Goal: Task Accomplishment & Management: Complete application form

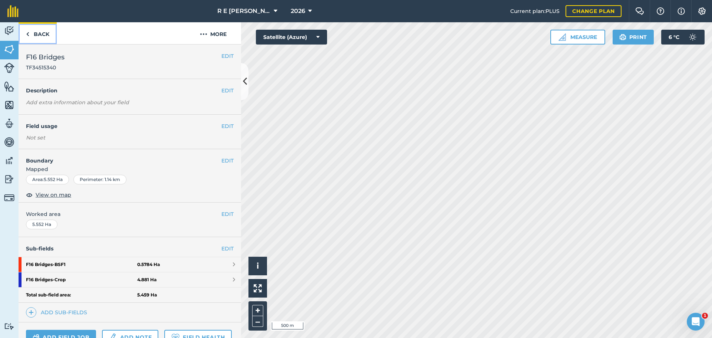
click at [42, 38] on link "Back" at bounding box center [38, 33] width 38 height 22
click at [41, 40] on link "Back" at bounding box center [38, 33] width 38 height 22
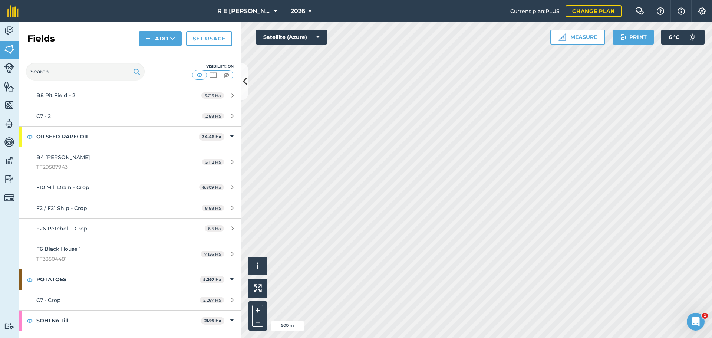
scroll to position [1327, 0]
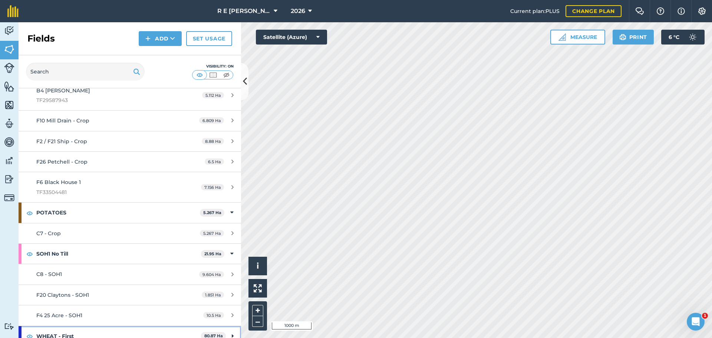
click at [232, 332] on icon at bounding box center [233, 336] width 2 height 8
click at [230, 332] on icon at bounding box center [231, 336] width 3 height 8
click at [58, 75] on input "text" at bounding box center [85, 72] width 119 height 18
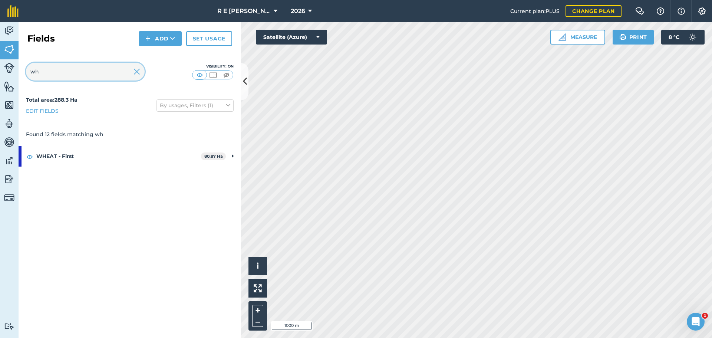
scroll to position [0, 0]
type input "wheat"
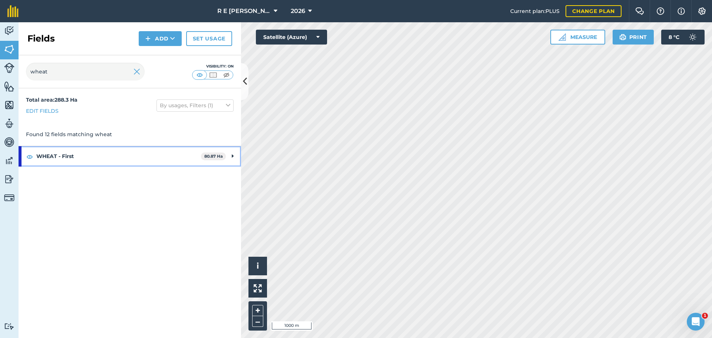
click at [234, 156] on div "WHEAT - First 80.87 Ha" at bounding box center [130, 156] width 222 height 20
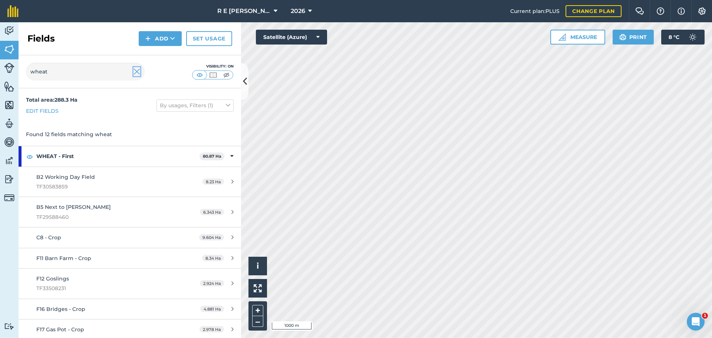
click at [138, 70] on img at bounding box center [136, 71] width 7 height 9
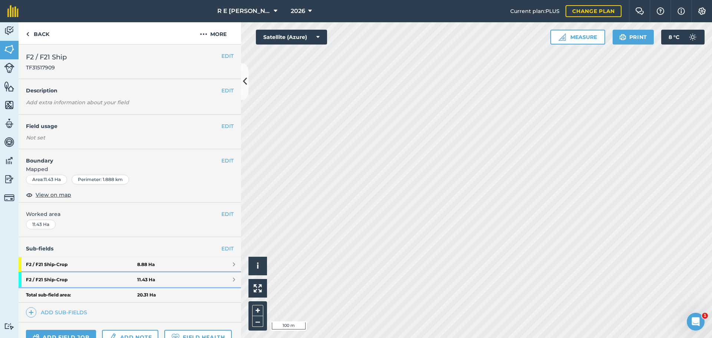
click at [106, 278] on strong "F2 / F21 Ship - Crop" at bounding box center [81, 279] width 111 height 15
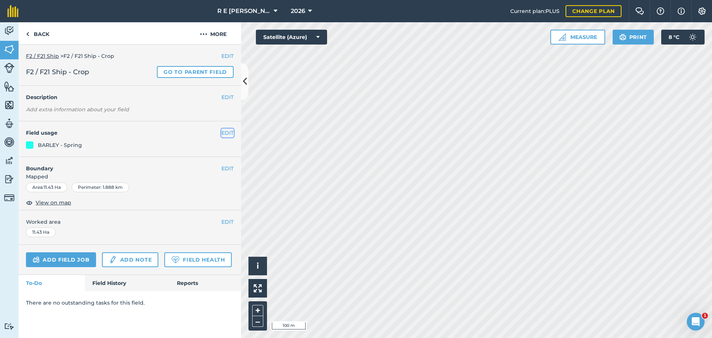
click at [226, 134] on button "EDIT" at bounding box center [227, 133] width 12 height 8
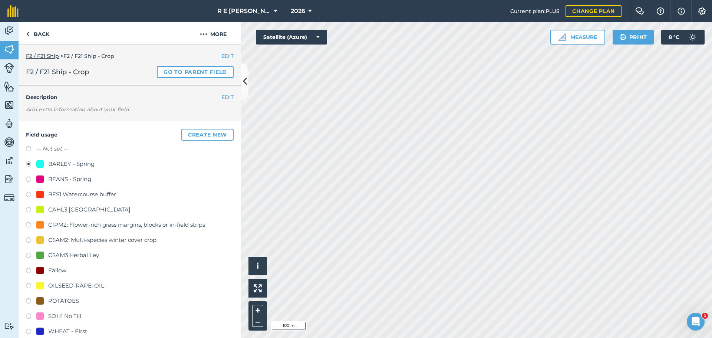
scroll to position [37, 0]
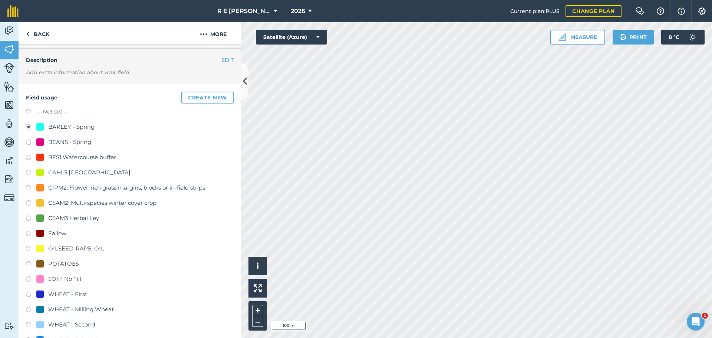
click at [28, 322] on label at bounding box center [31, 325] width 10 height 7
radio input "true"
radio input "false"
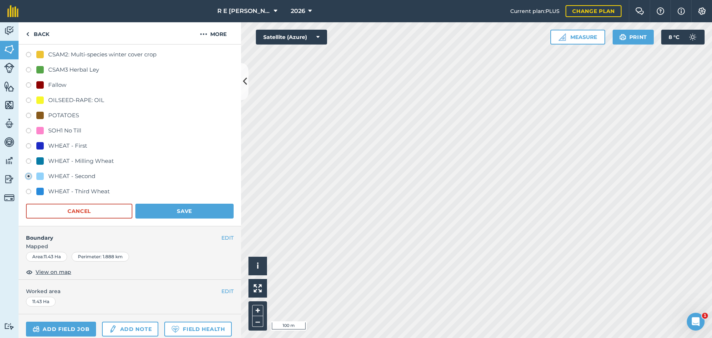
scroll to position [252, 0]
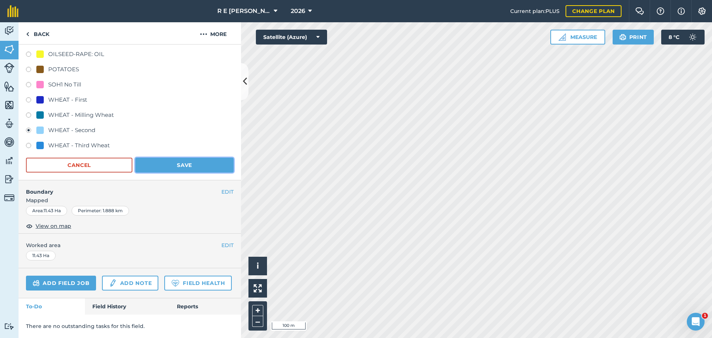
click at [193, 158] on button "Save" at bounding box center [184, 165] width 98 height 15
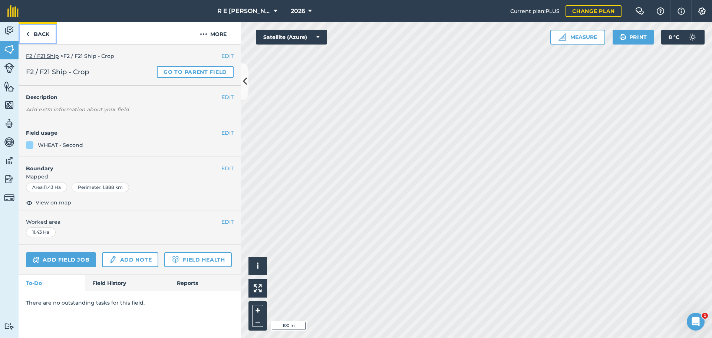
click at [41, 34] on link "Back" at bounding box center [38, 33] width 38 height 22
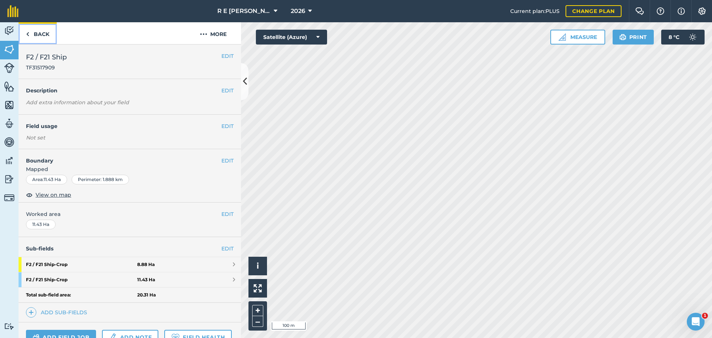
click at [41, 34] on link "Back" at bounding box center [38, 33] width 38 height 22
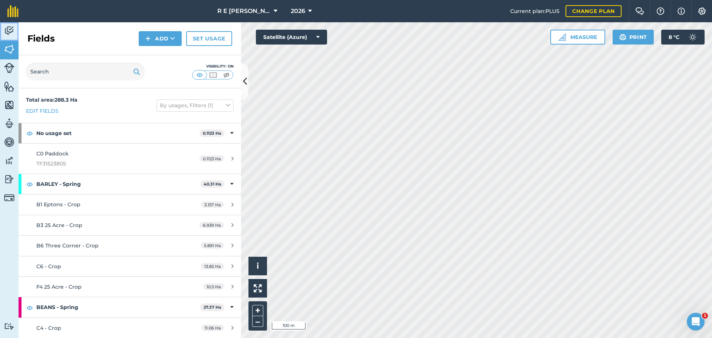
click at [9, 31] on img at bounding box center [9, 30] width 10 height 11
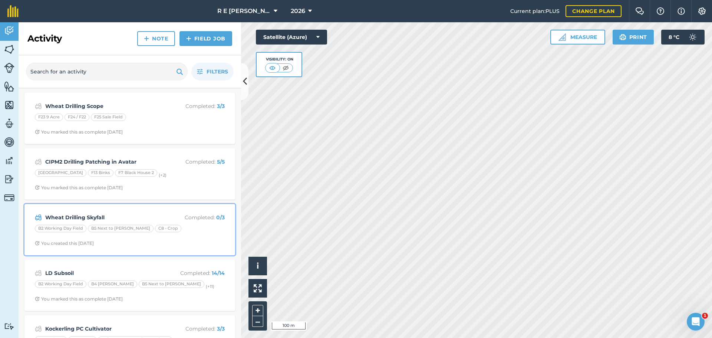
click at [156, 240] on span "You created this [DATE]" at bounding box center [130, 243] width 190 height 6
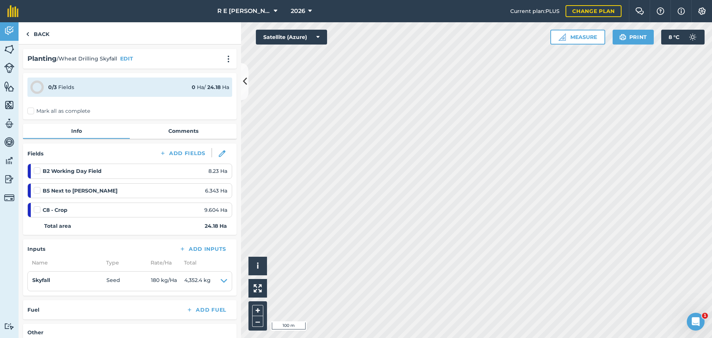
click at [37, 167] on label at bounding box center [38, 167] width 9 height 0
click at [37, 170] on input "checkbox" at bounding box center [36, 169] width 5 height 5
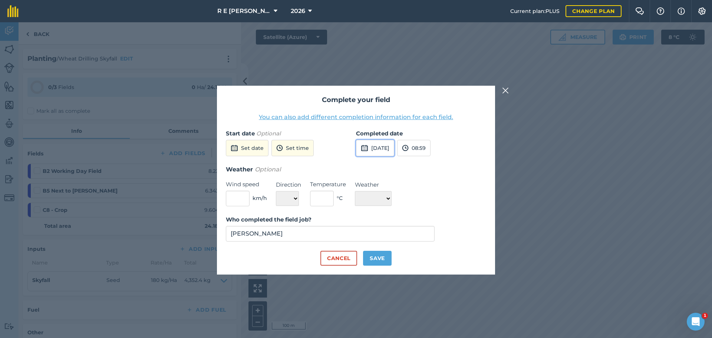
click at [380, 145] on button "[DATE]" at bounding box center [375, 148] width 38 height 16
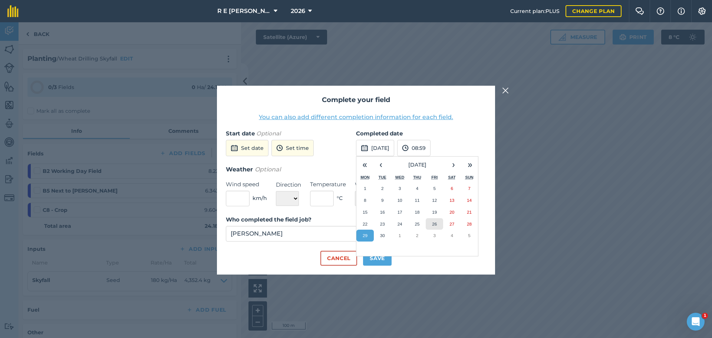
click at [437, 223] on abbr "26" at bounding box center [434, 223] width 5 height 5
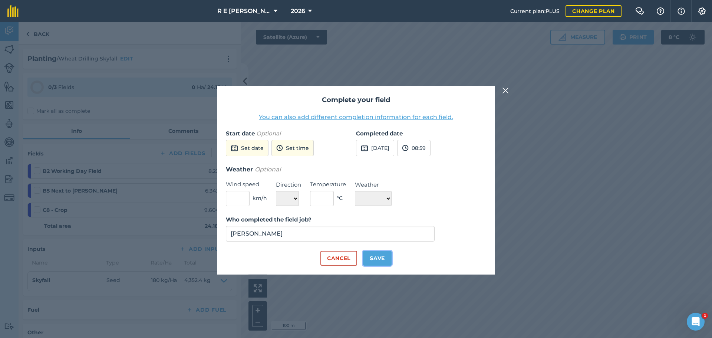
click at [380, 255] on button "Save" at bounding box center [377, 258] width 29 height 15
checkbox input "true"
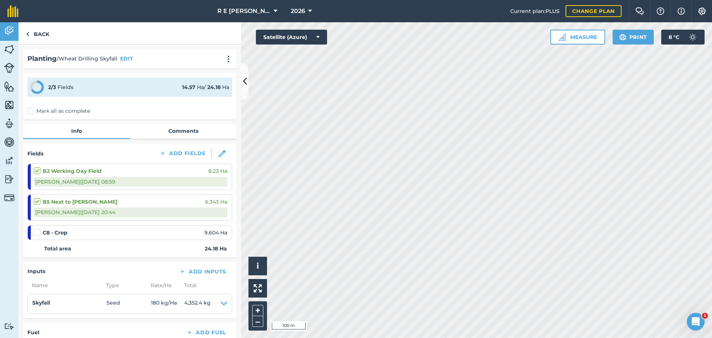
click at [76, 221] on ol "B2 Working Day Field 8.23 [PERSON_NAME] | [DATE] 08:59 B5 Next to [PERSON_NAME]…" at bounding box center [129, 201] width 205 height 76
click at [77, 199] on strong "B5 Next to [PERSON_NAME]" at bounding box center [80, 202] width 75 height 8
click at [37, 167] on label at bounding box center [38, 167] width 9 height 0
click at [37, 171] on input "checkbox" at bounding box center [36, 169] width 5 height 5
checkbox input "false"
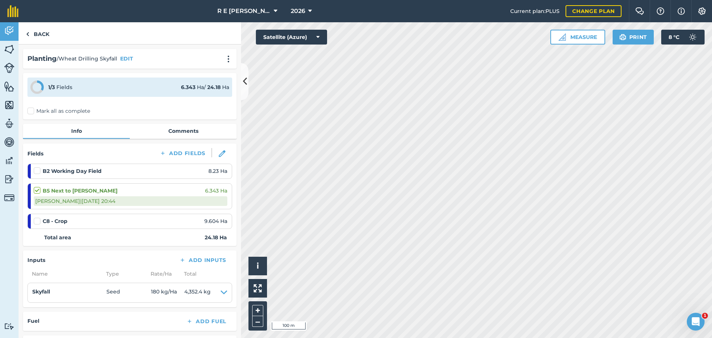
click at [39, 186] on label at bounding box center [38, 186] width 9 height 0
click at [39, 187] on input "checkbox" at bounding box center [36, 188] width 5 height 5
checkbox input "false"
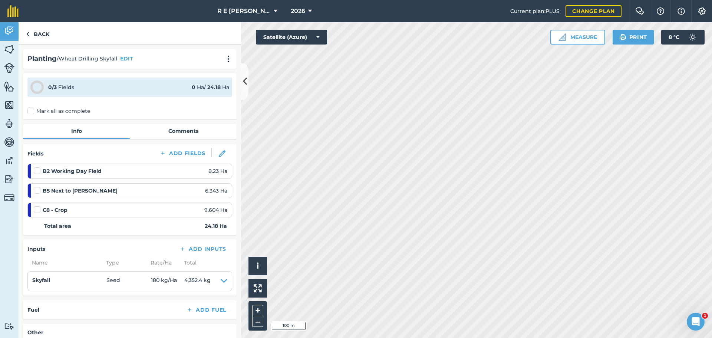
click at [36, 167] on label at bounding box center [38, 167] width 9 height 0
click at [36, 171] on input "checkbox" at bounding box center [36, 169] width 5 height 5
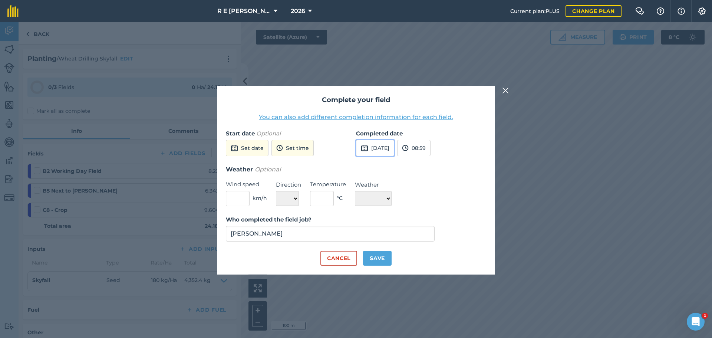
click at [373, 148] on button "[DATE]" at bounding box center [375, 148] width 38 height 16
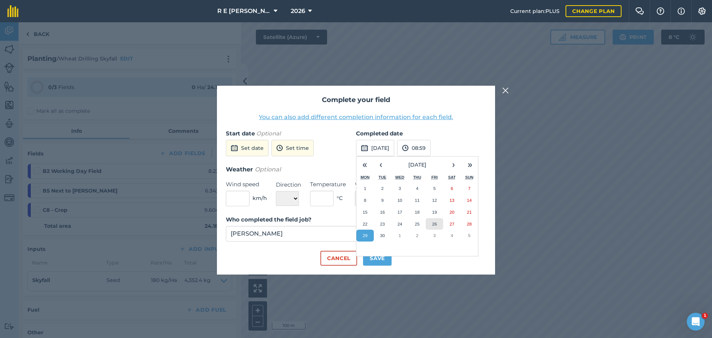
click at [433, 224] on abbr "26" at bounding box center [434, 223] width 5 height 5
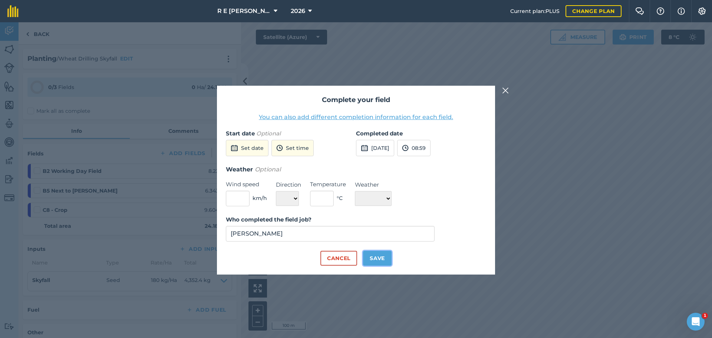
drag, startPoint x: 387, startPoint y: 254, endPoint x: 380, endPoint y: 255, distance: 7.4
click at [387, 254] on button "Save" at bounding box center [377, 258] width 29 height 15
checkbox input "true"
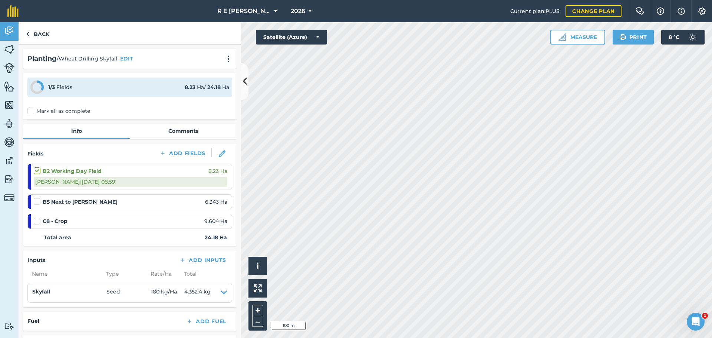
click at [37, 198] on label at bounding box center [38, 198] width 9 height 0
click at [37, 199] on input "checkbox" at bounding box center [36, 200] width 5 height 5
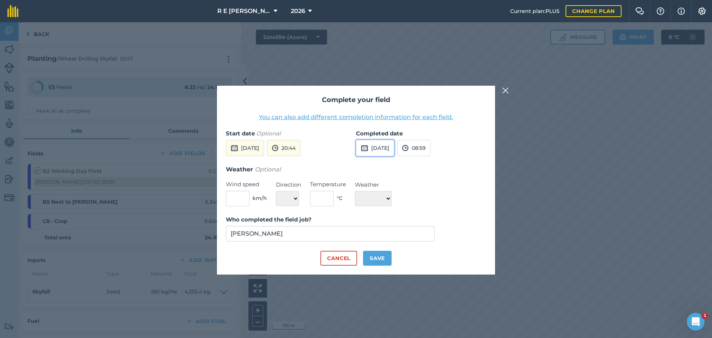
click at [381, 150] on button "[DATE]" at bounding box center [375, 148] width 38 height 16
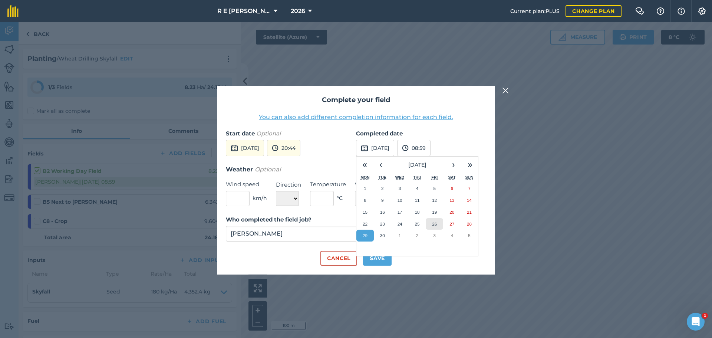
click at [434, 225] on abbr "26" at bounding box center [434, 223] width 5 height 5
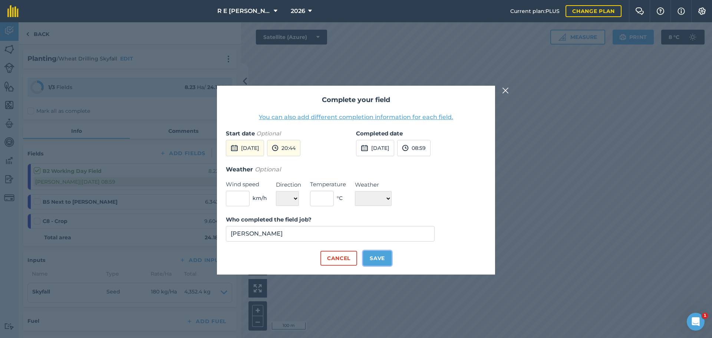
click at [381, 259] on button "Save" at bounding box center [377, 258] width 29 height 15
checkbox input "true"
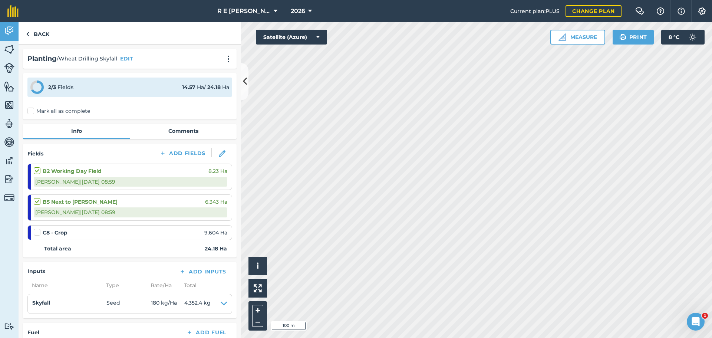
click at [37, 228] on label at bounding box center [38, 228] width 9 height 0
click at [37, 233] on input "checkbox" at bounding box center [36, 230] width 5 height 5
checkbox input "false"
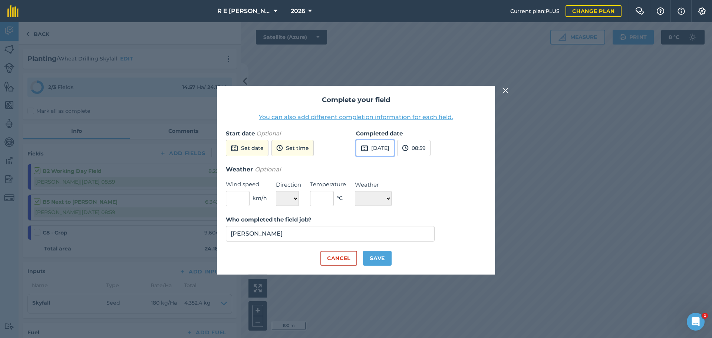
click at [378, 149] on button "[DATE]" at bounding box center [375, 148] width 38 height 16
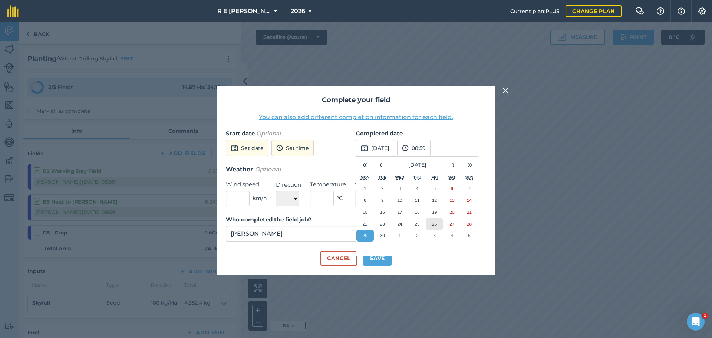
click at [430, 225] on button "26" at bounding box center [433, 224] width 17 height 12
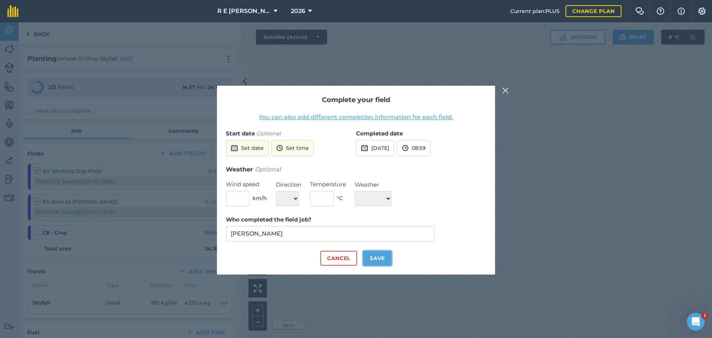
click at [377, 262] on button "Save" at bounding box center [377, 258] width 29 height 15
checkbox input "true"
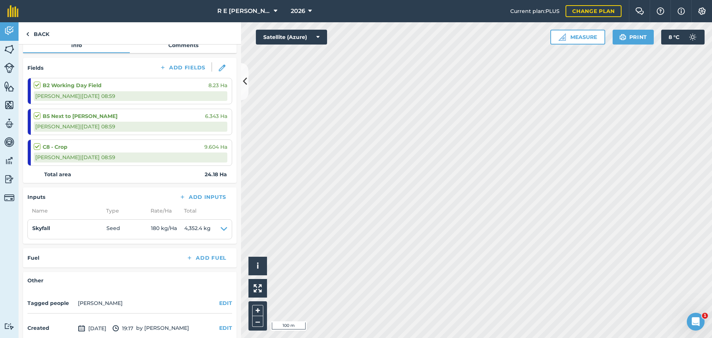
scroll to position [46, 0]
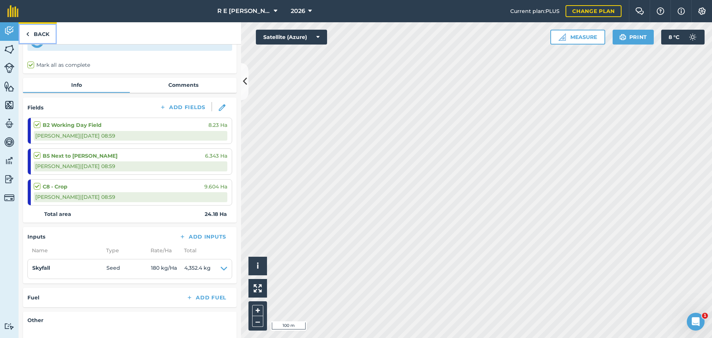
click at [39, 33] on link "Back" at bounding box center [38, 33] width 38 height 22
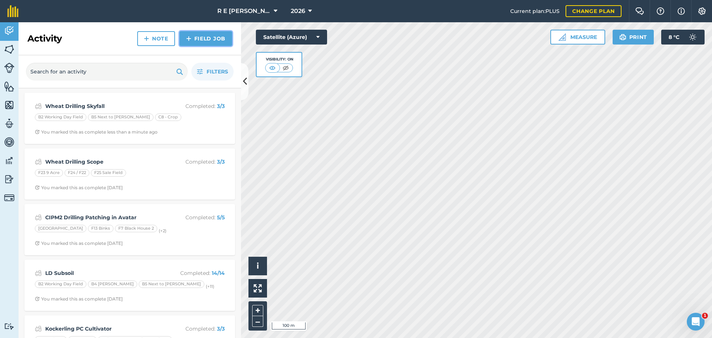
click at [191, 40] on img at bounding box center [188, 38] width 5 height 9
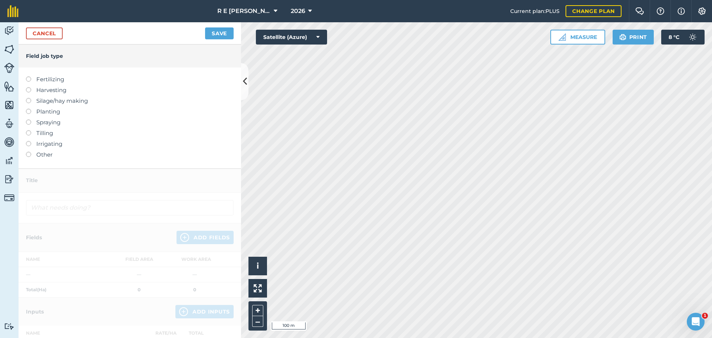
click at [27, 109] on label at bounding box center [31, 109] width 10 height 0
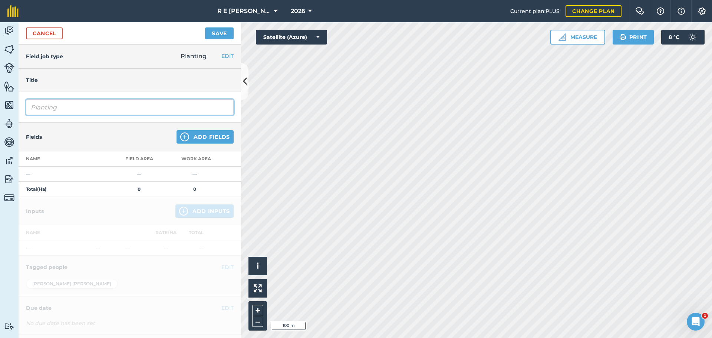
click at [31, 107] on input "Planting" at bounding box center [130, 107] width 208 height 16
type input "Wheat Drilling Skyfall"
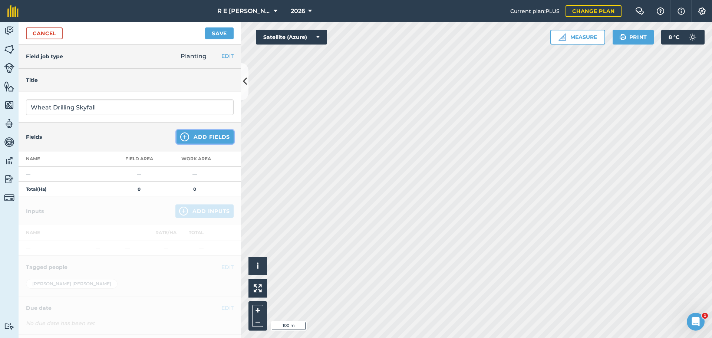
click at [180, 136] on img at bounding box center [184, 136] width 9 height 9
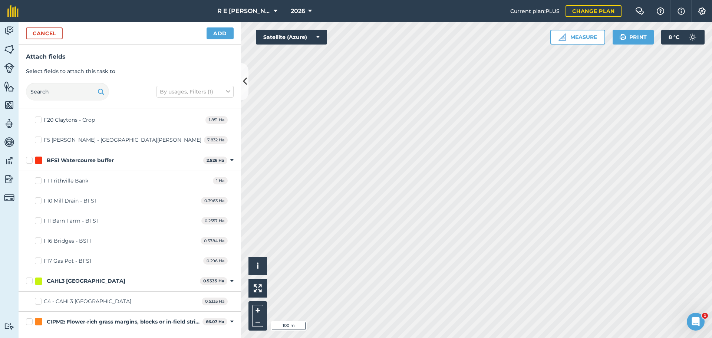
scroll to position [222, 0]
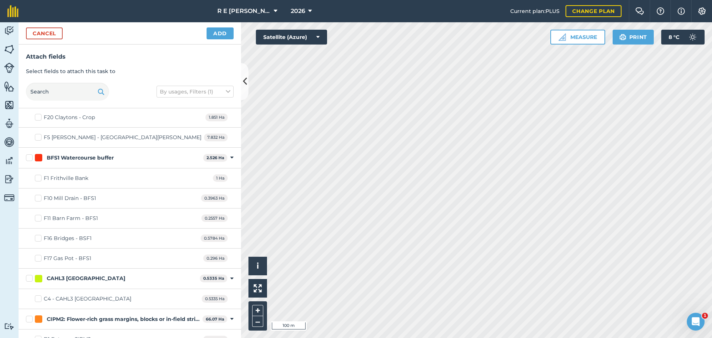
checkbox input "true"
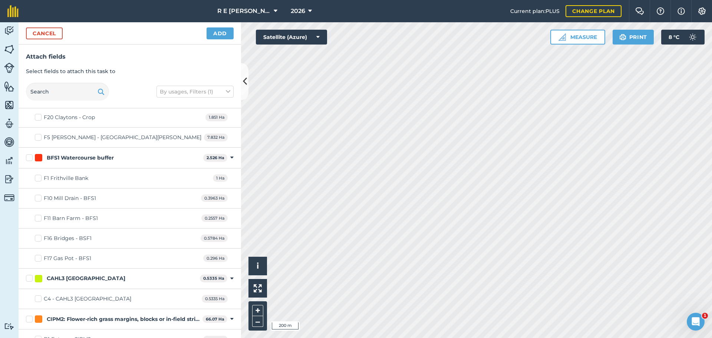
checkbox input "true"
click at [215, 37] on button "Add" at bounding box center [219, 33] width 27 height 12
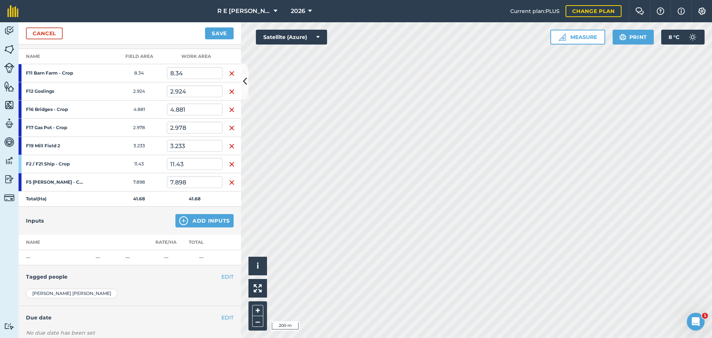
scroll to position [111, 0]
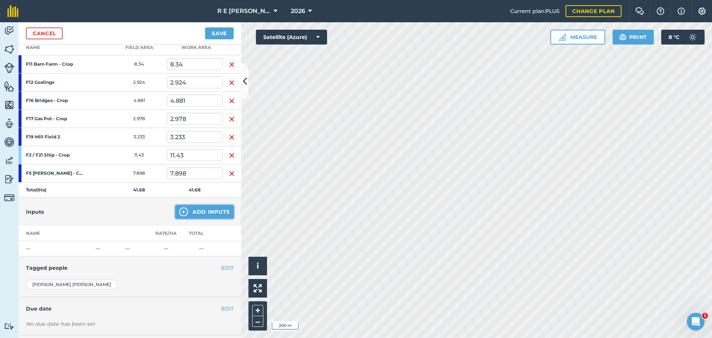
click at [179, 214] on img at bounding box center [183, 211] width 9 height 9
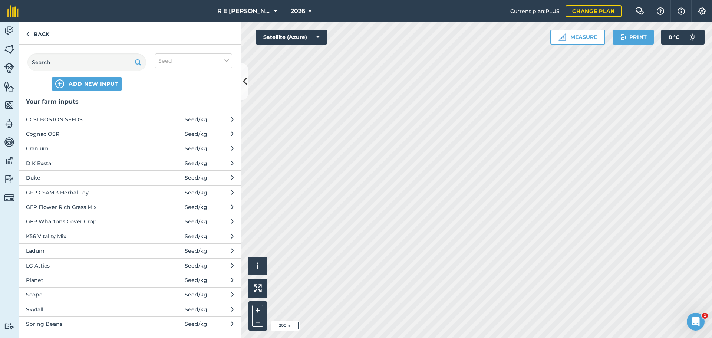
scroll to position [5, 0]
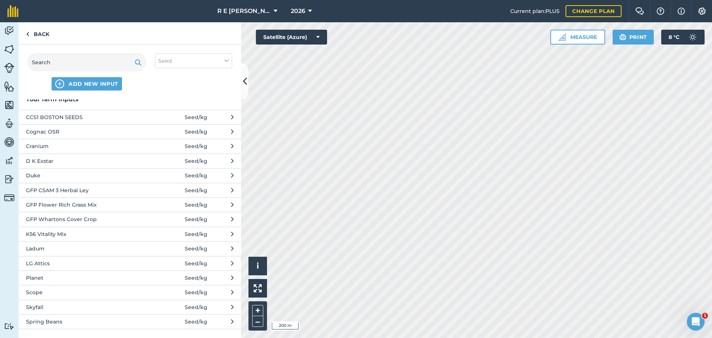
click at [97, 303] on span "Skyfall" at bounding box center [86, 307] width 121 height 8
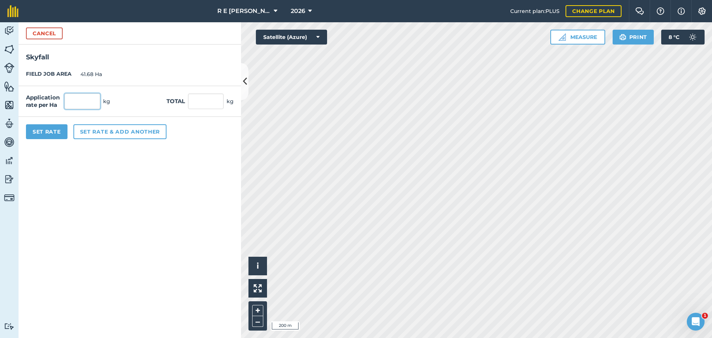
click at [72, 105] on input "text" at bounding box center [82, 101] width 36 height 16
type input "190"
type input "7,919.2"
click at [50, 130] on button "Set Rate" at bounding box center [47, 131] width 42 height 15
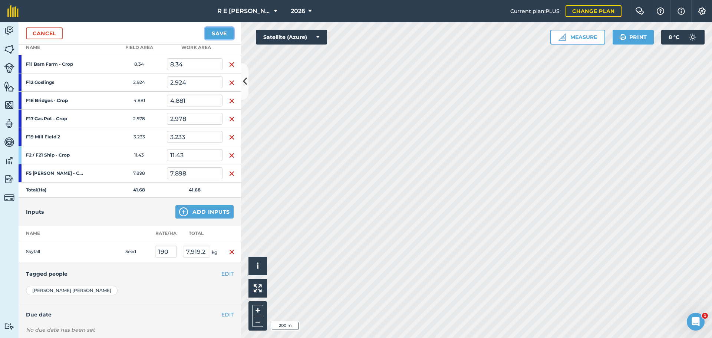
click at [212, 33] on button "Save" at bounding box center [219, 33] width 29 height 12
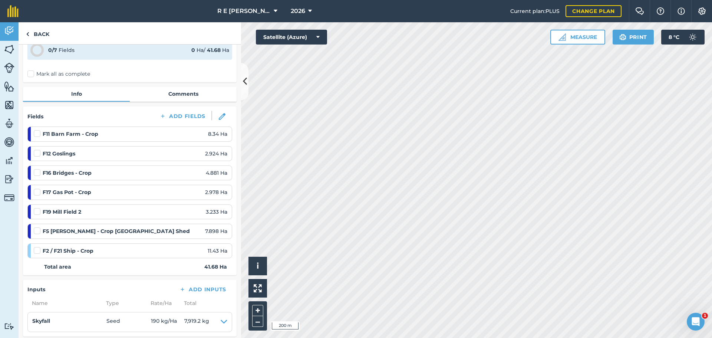
scroll to position [40, 0]
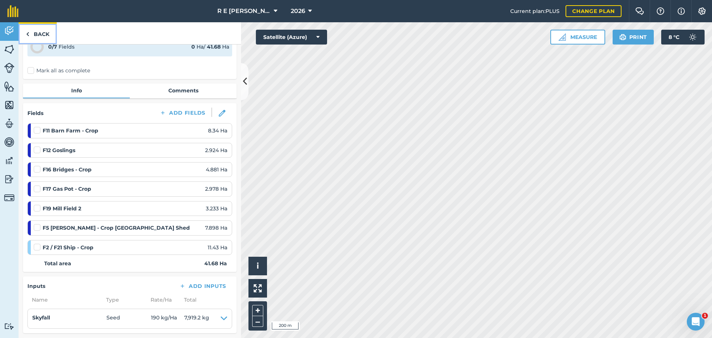
click at [47, 33] on link "Back" at bounding box center [38, 33] width 38 height 22
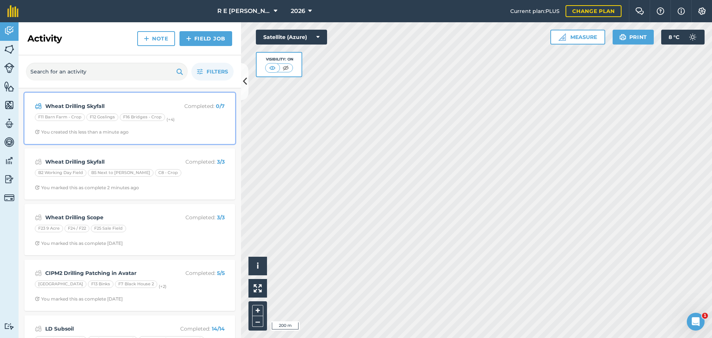
click at [154, 133] on span "You created this less than a minute ago" at bounding box center [130, 132] width 190 height 6
